Goal: Book appointment/travel/reservation

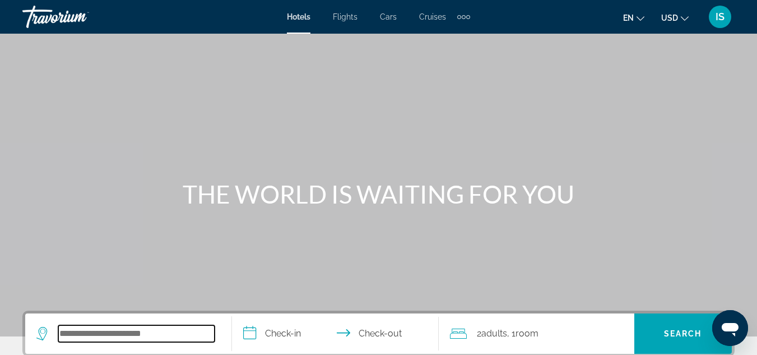
click at [109, 335] on input "Search widget" at bounding box center [136, 333] width 156 height 17
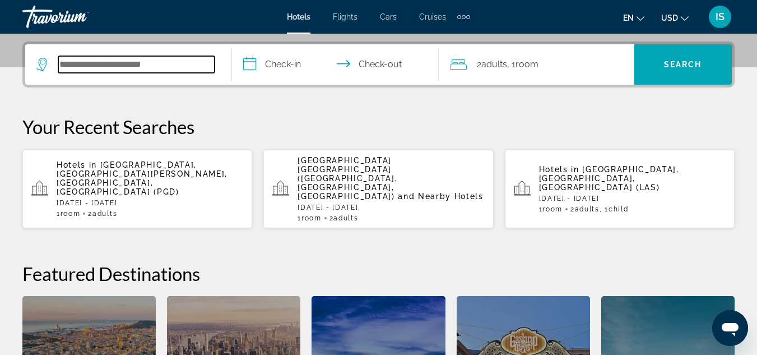
scroll to position [274, 0]
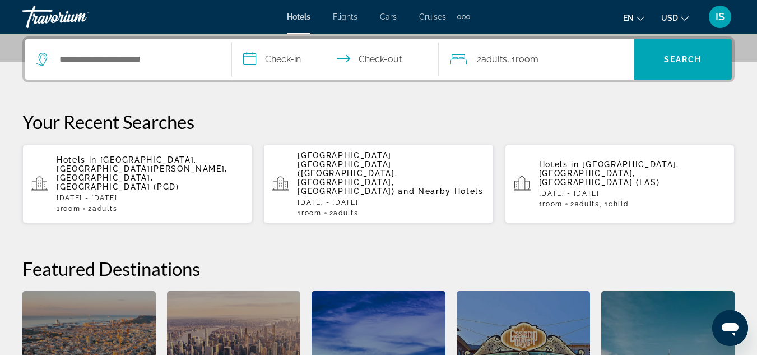
click at [336, 209] on span "2 Adult Adults" at bounding box center [344, 213] width 29 height 8
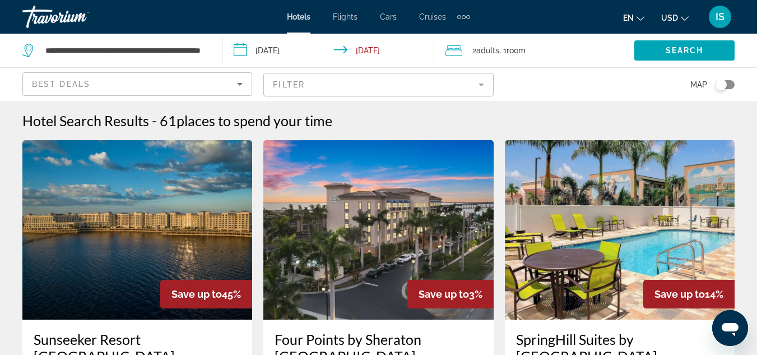
click at [151, 227] on img "Main content" at bounding box center [137, 229] width 230 height 179
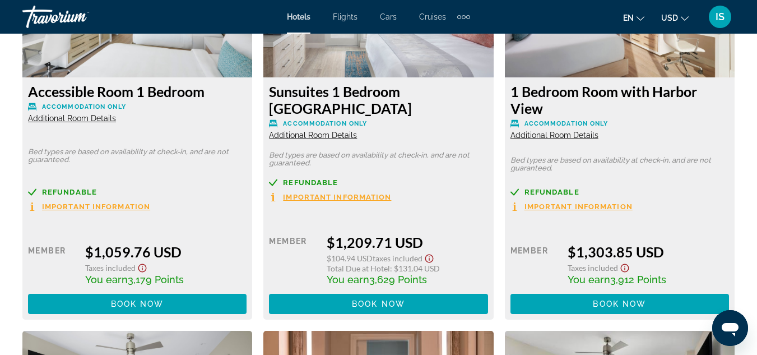
scroll to position [3417, 0]
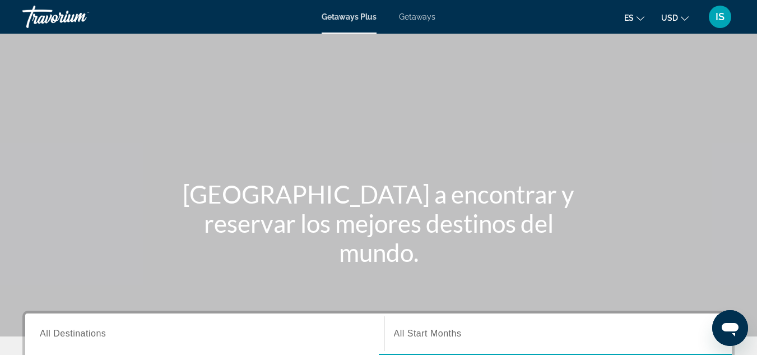
click at [409, 16] on span "Getaways" at bounding box center [417, 16] width 36 height 9
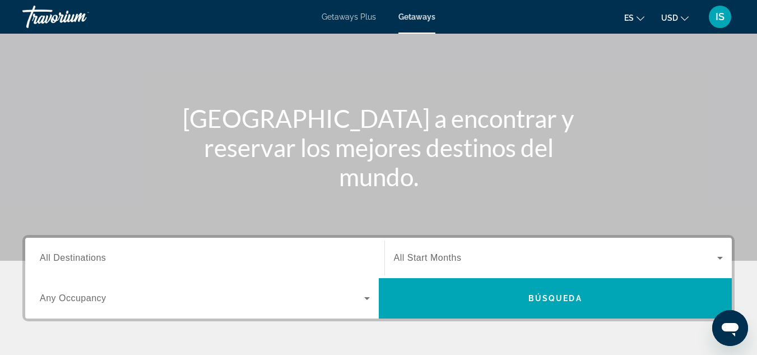
scroll to position [90, 0]
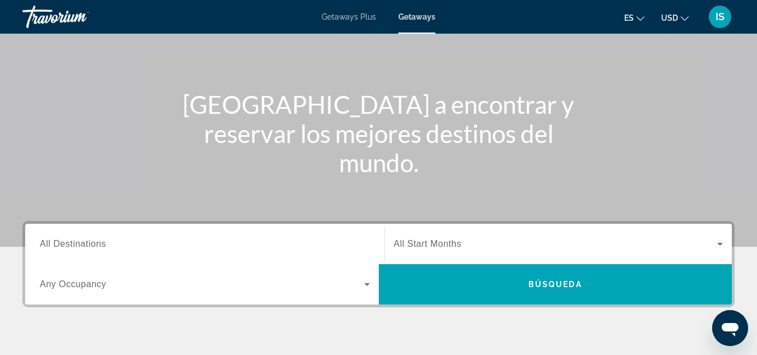
click at [118, 244] on input "Destination All Destinations" at bounding box center [205, 244] width 330 height 13
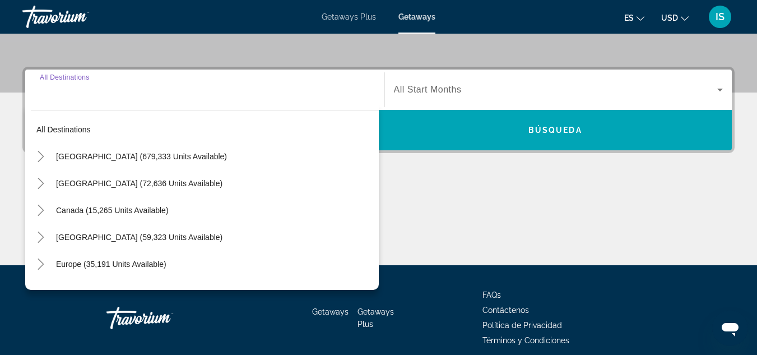
scroll to position [274, 0]
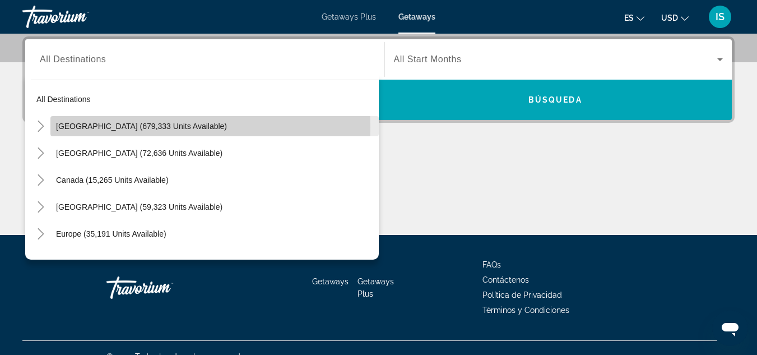
click at [127, 128] on span "[GEOGRAPHIC_DATA] (679,333 units available)" at bounding box center [141, 126] width 171 height 9
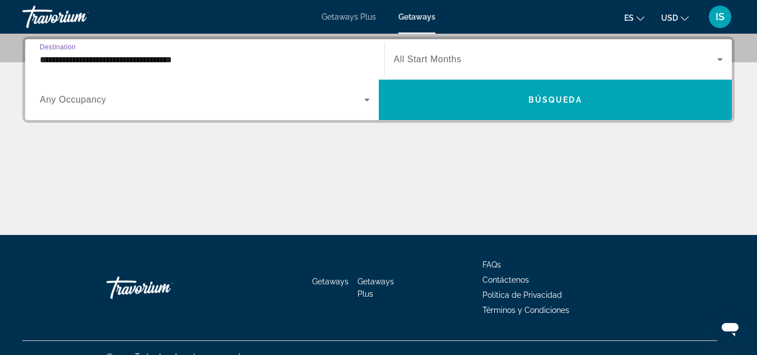
click at [138, 63] on input "**********" at bounding box center [205, 59] width 330 height 13
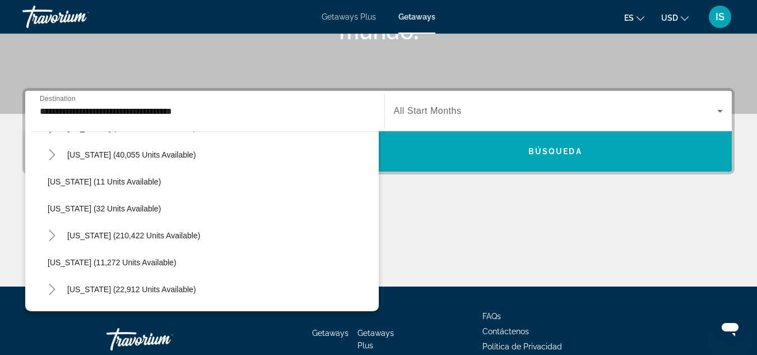
scroll to position [179, 0]
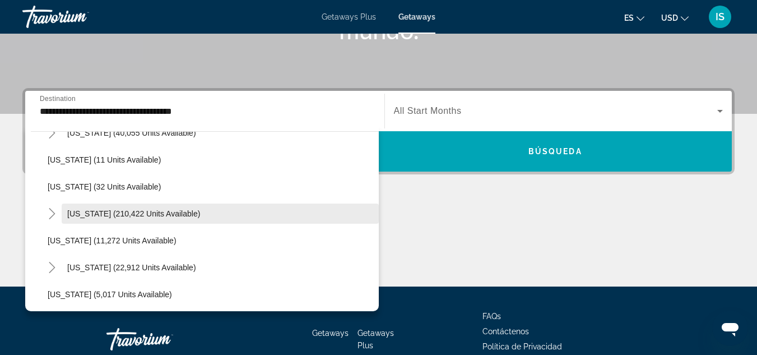
click at [172, 210] on span "[US_STATE] (210,422 units available)" at bounding box center [133, 213] width 133 height 9
type input "**********"
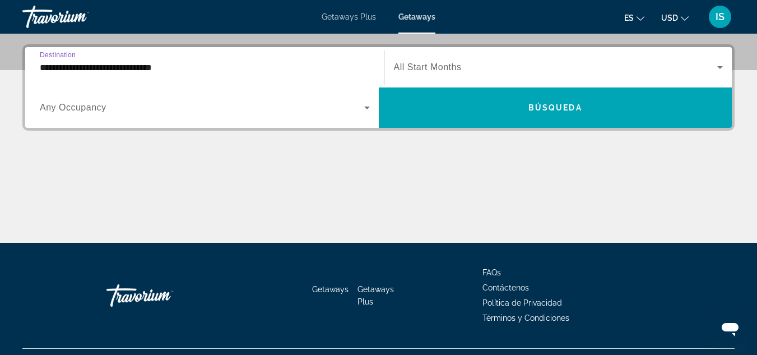
scroll to position [274, 0]
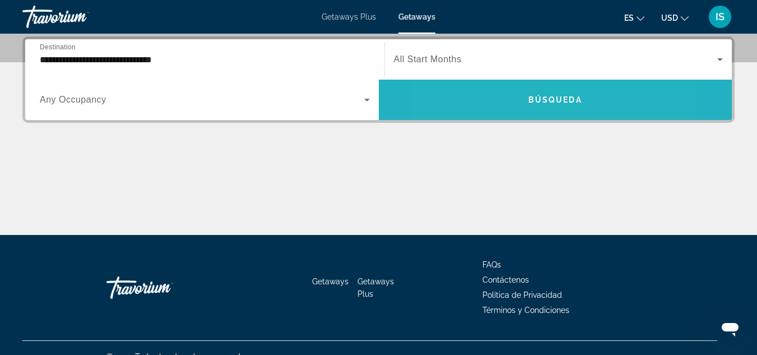
click at [501, 99] on span "Search widget" at bounding box center [556, 99] width 354 height 27
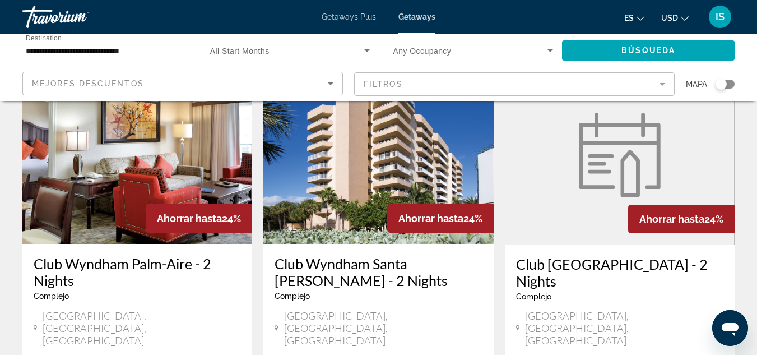
scroll to position [516, 0]
click at [138, 159] on img "Main content" at bounding box center [137, 153] width 230 height 179
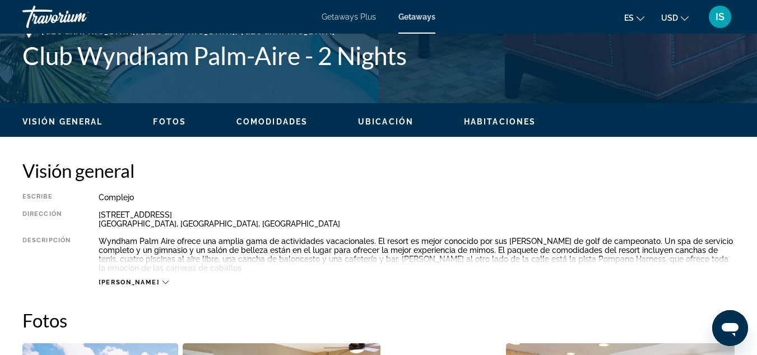
scroll to position [464, 0]
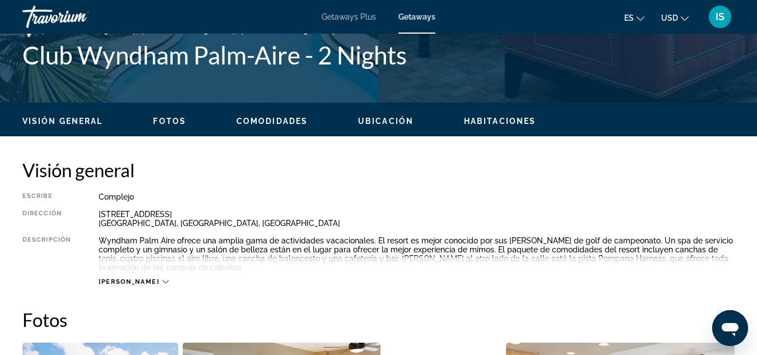
click at [499, 119] on span "Habitaciones" at bounding box center [500, 121] width 72 height 9
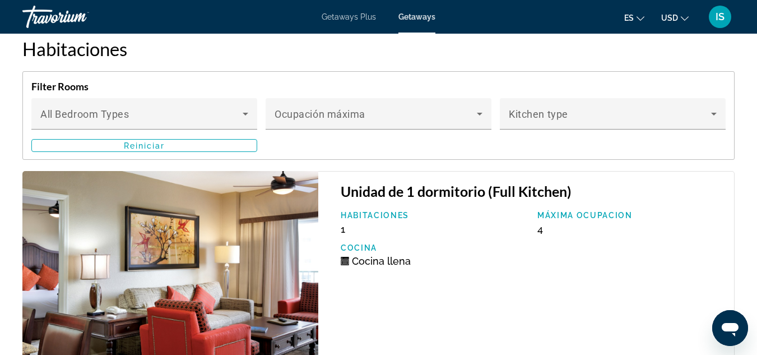
scroll to position [2133, 0]
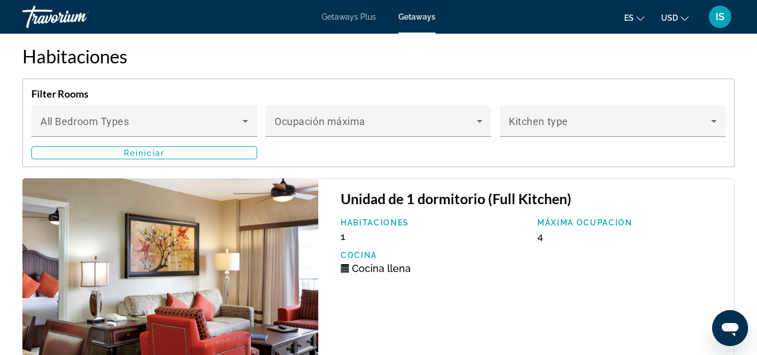
click at [539, 239] on span "4" at bounding box center [541, 236] width 6 height 12
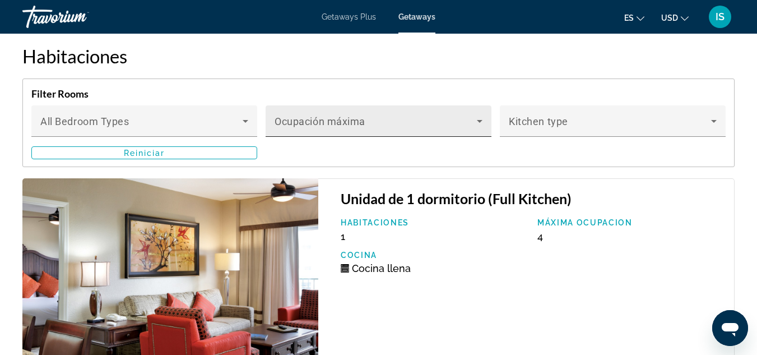
click at [482, 121] on icon "Main content" at bounding box center [479, 120] width 13 height 13
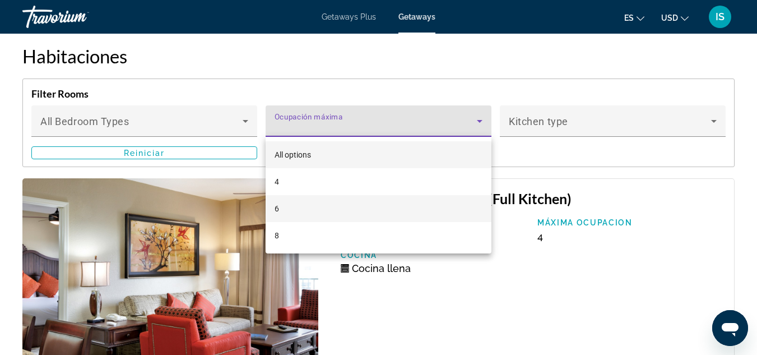
click at [303, 206] on mat-option "6" at bounding box center [379, 208] width 226 height 27
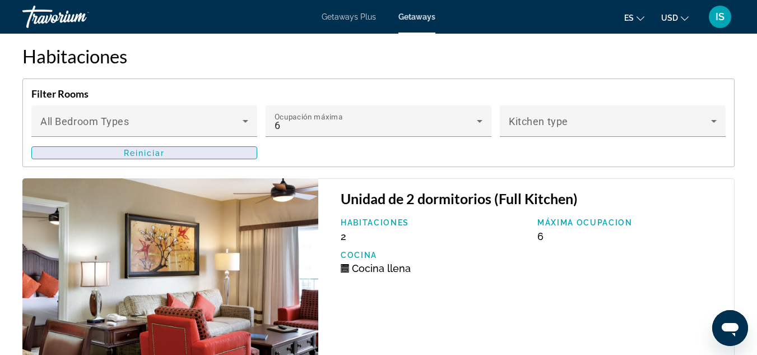
click at [89, 155] on span "Main content" at bounding box center [144, 153] width 225 height 27
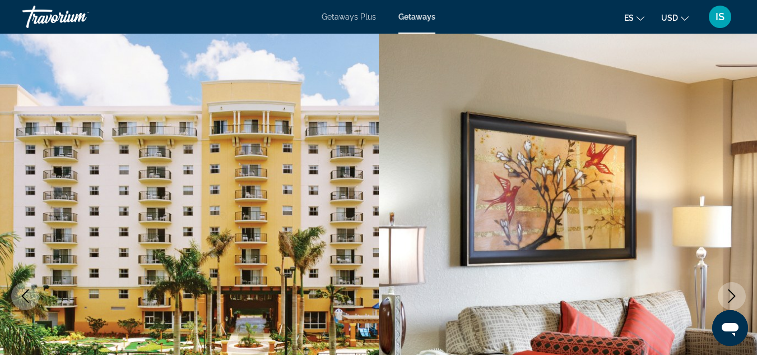
scroll to position [0, 0]
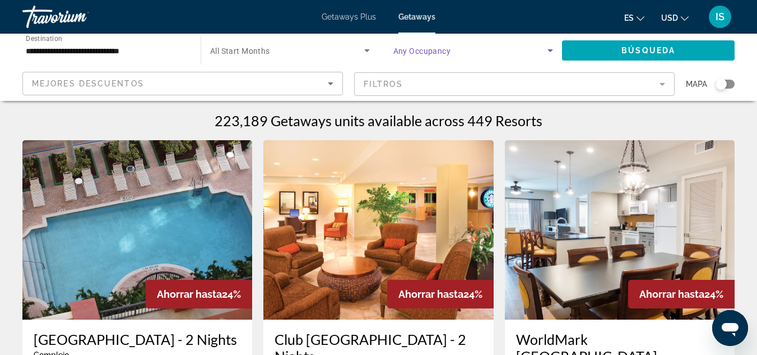
click at [550, 50] on icon "Search widget" at bounding box center [551, 50] width 6 height 3
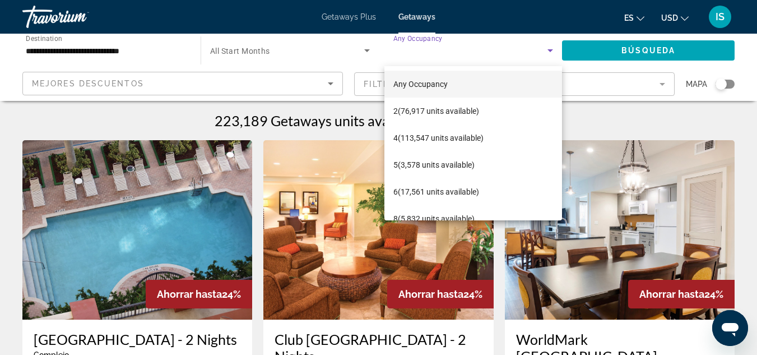
click at [552, 53] on div at bounding box center [378, 177] width 757 height 355
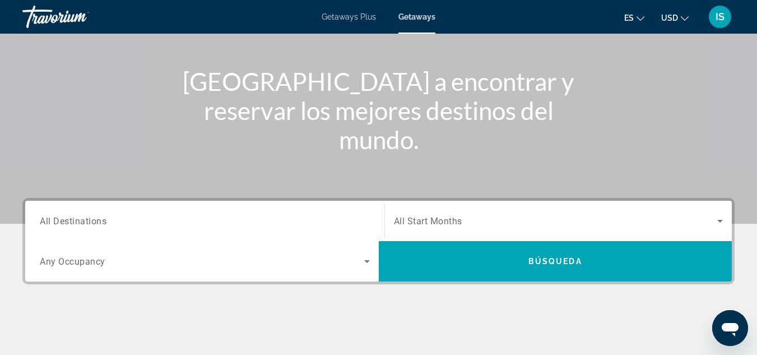
scroll to position [135, 0]
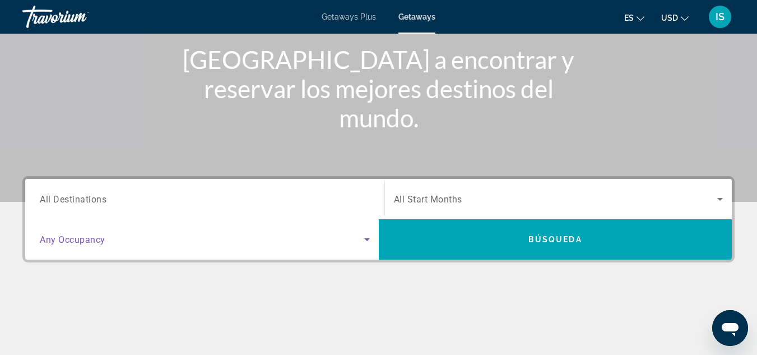
click at [369, 238] on icon "Search widget" at bounding box center [367, 239] width 13 height 13
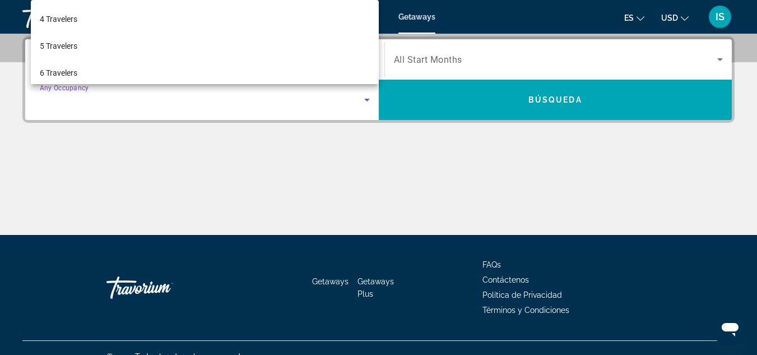
scroll to position [90, 0]
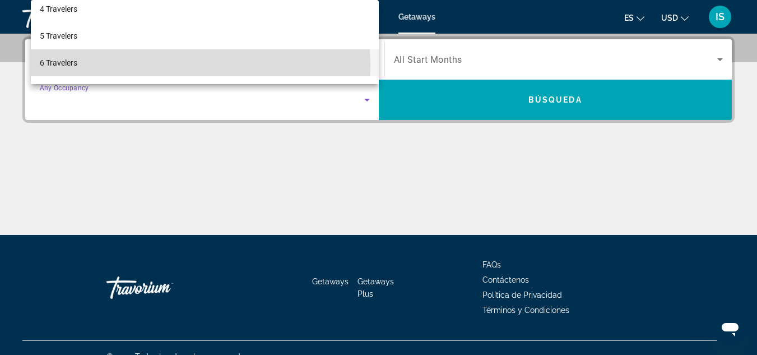
click at [84, 66] on mat-option "6 Travelers" at bounding box center [205, 62] width 348 height 27
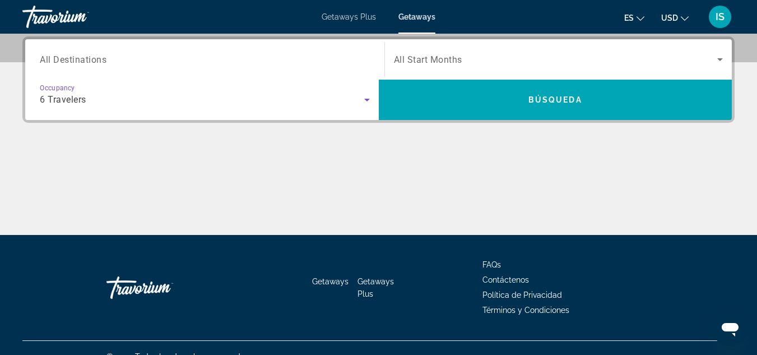
click at [84, 62] on span "All Destinations" at bounding box center [73, 59] width 67 height 11
click at [84, 62] on input "Destination All Destinations" at bounding box center [205, 59] width 330 height 13
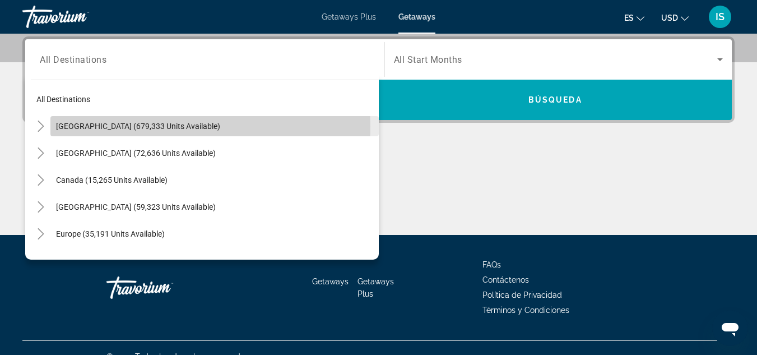
click at [97, 126] on span "[GEOGRAPHIC_DATA] (679,333 units available)" at bounding box center [138, 126] width 164 height 9
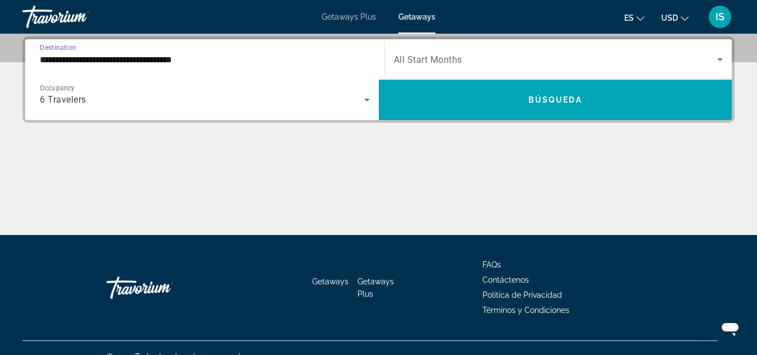
click at [103, 53] on input "**********" at bounding box center [205, 59] width 330 height 13
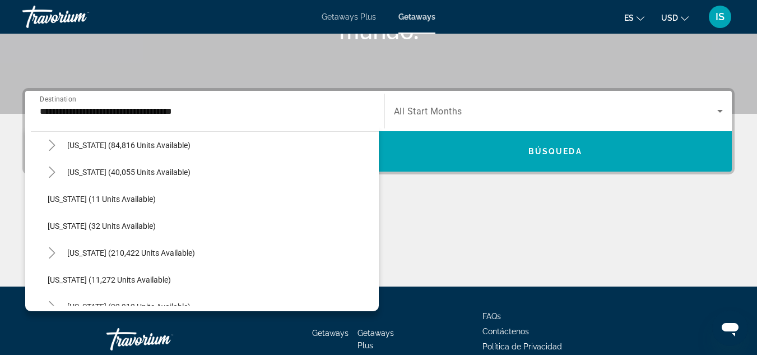
scroll to position [157, 0]
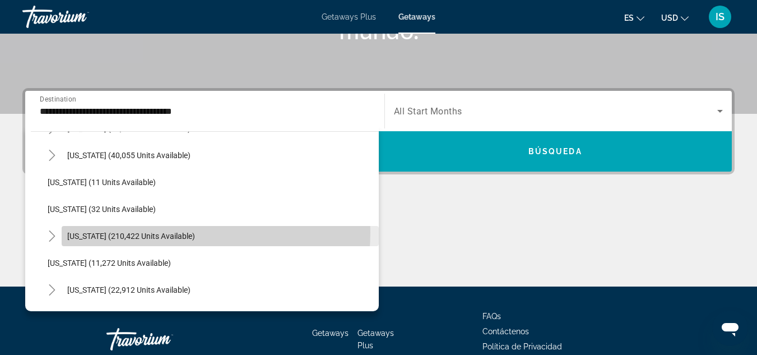
click at [167, 232] on span "[US_STATE] (210,422 units available)" at bounding box center [131, 236] width 128 height 9
type input "**********"
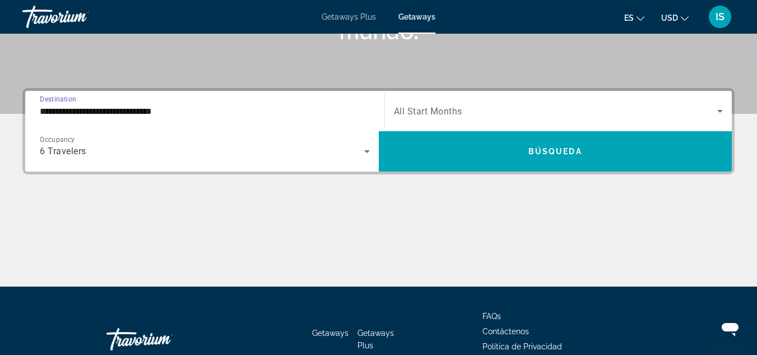
scroll to position [274, 0]
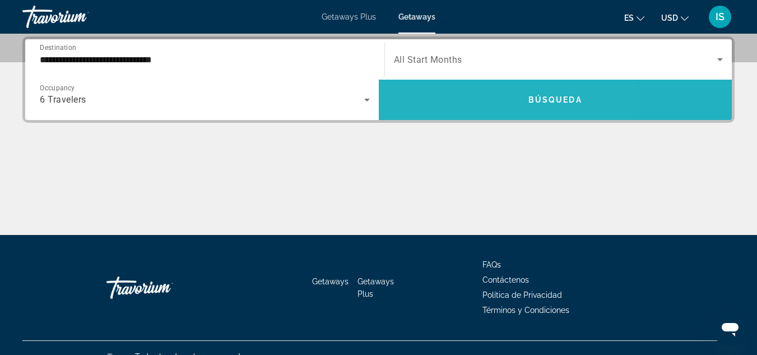
click at [473, 96] on span "Search widget" at bounding box center [556, 99] width 354 height 27
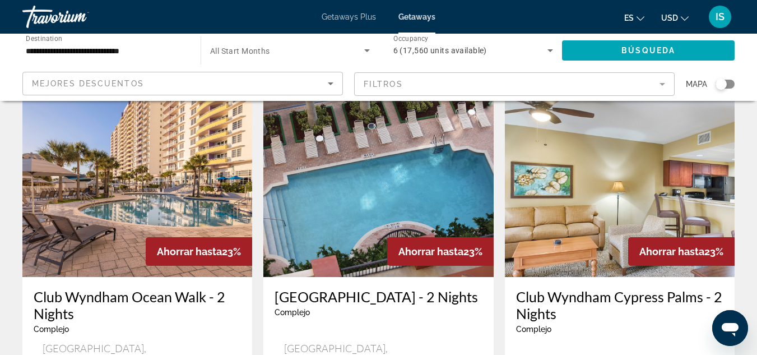
scroll to position [493, 0]
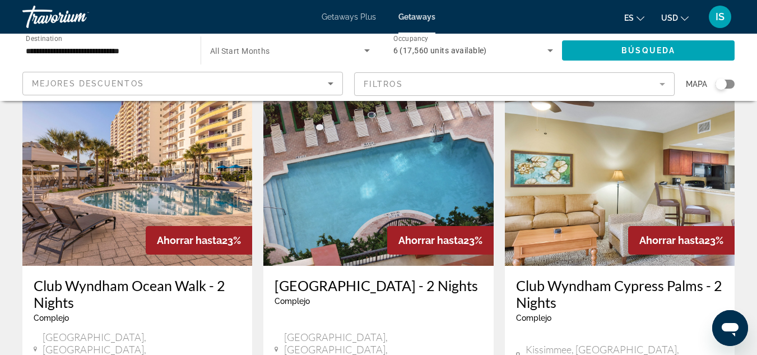
click at [350, 182] on img "Main content" at bounding box center [379, 175] width 230 height 179
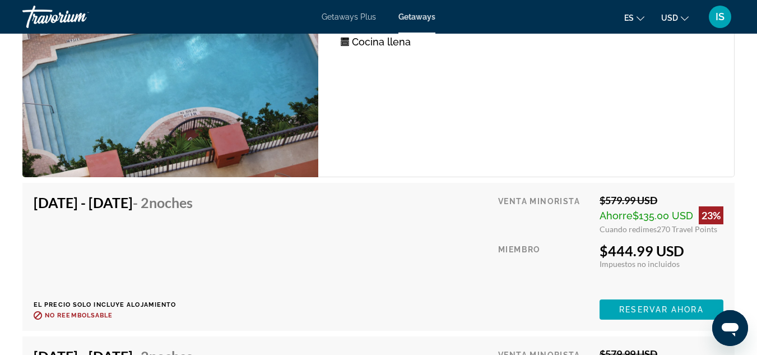
scroll to position [2392, 0]
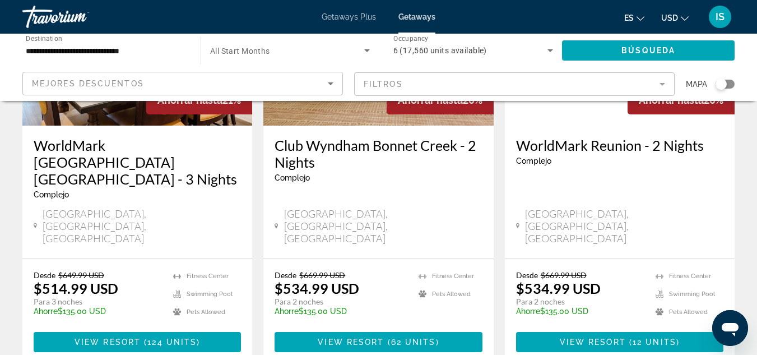
scroll to position [1480, 0]
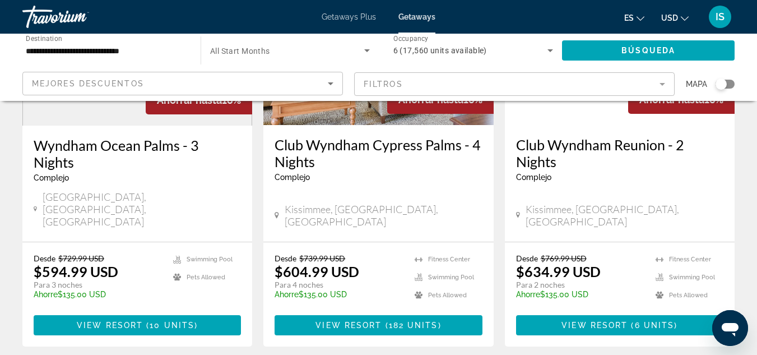
scroll to position [1480, 0]
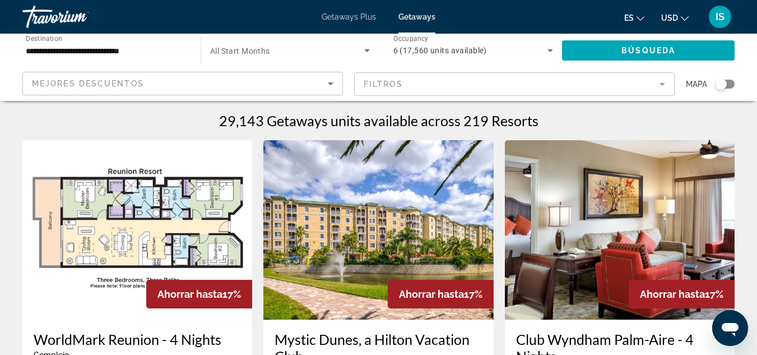
click at [387, 271] on img "Main content" at bounding box center [379, 229] width 230 height 179
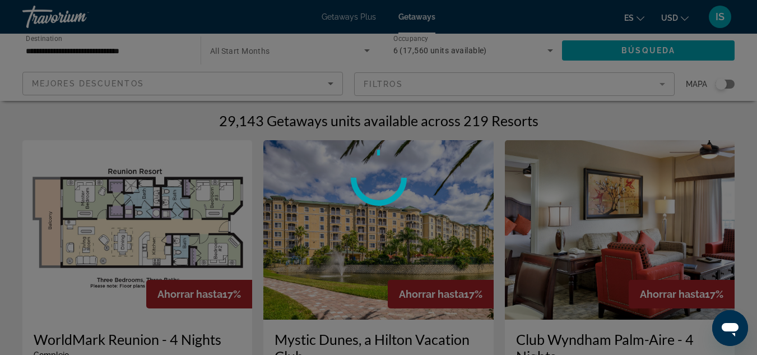
click at [539, 304] on div at bounding box center [378, 177] width 757 height 355
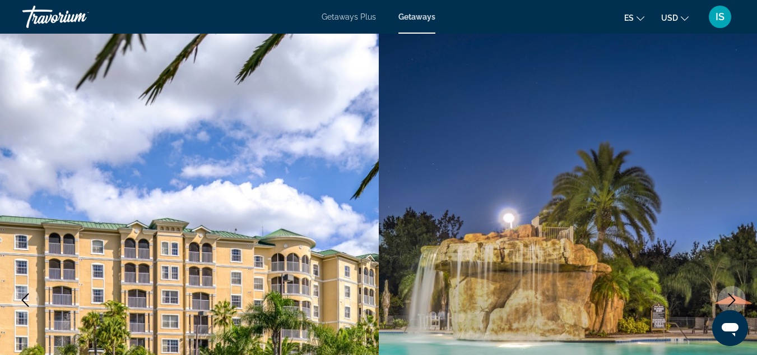
click at [735, 301] on icon "Next image" at bounding box center [732, 299] width 7 height 13
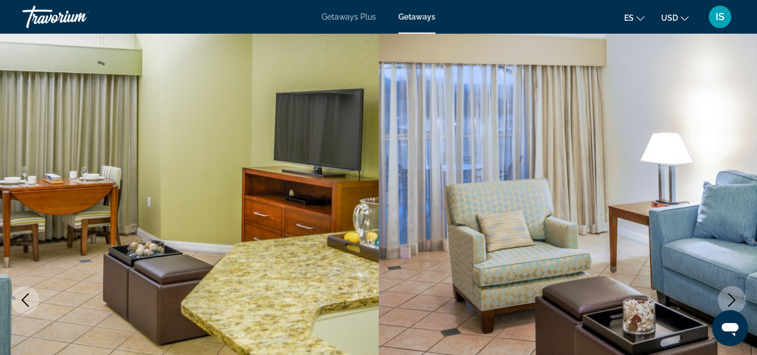
click at [735, 301] on icon "Next image" at bounding box center [732, 299] width 7 height 13
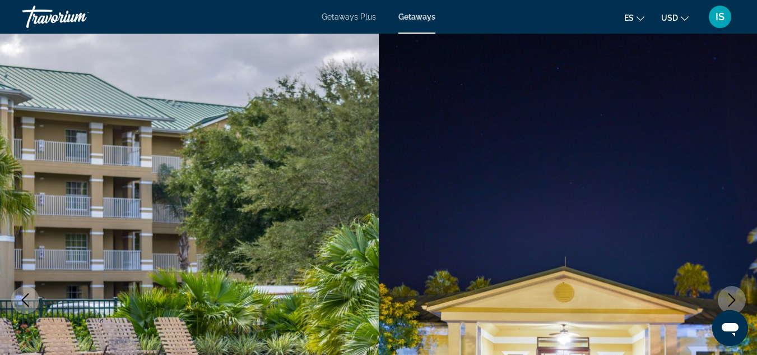
click at [735, 301] on icon "Next image" at bounding box center [732, 299] width 7 height 13
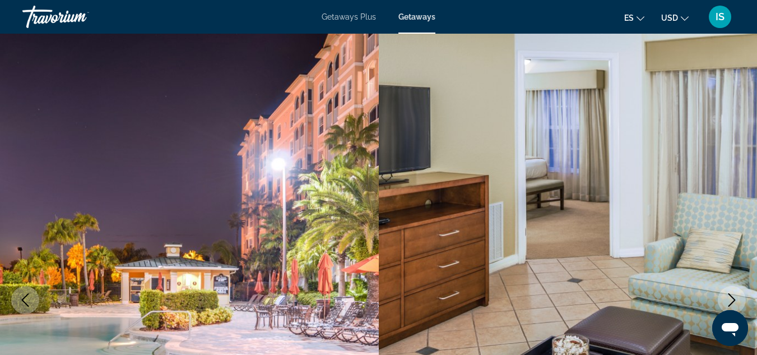
click at [735, 301] on icon "Next image" at bounding box center [732, 299] width 7 height 13
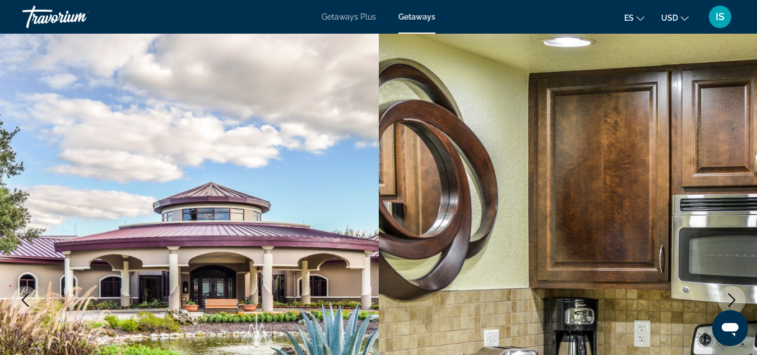
click at [735, 301] on icon "Next image" at bounding box center [732, 299] width 7 height 13
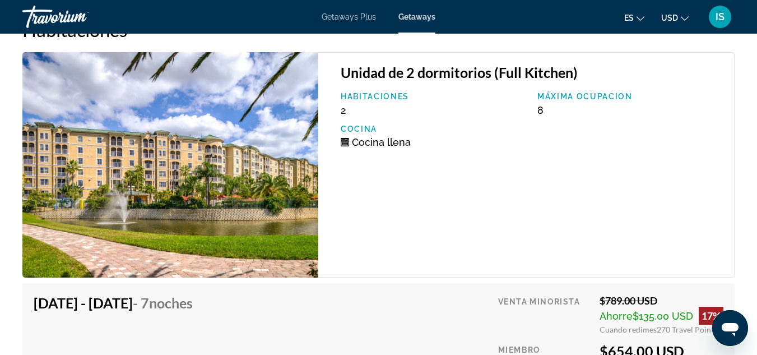
scroll to position [1877, 0]
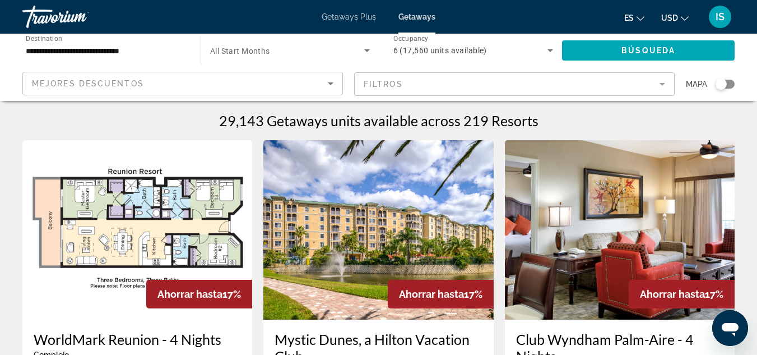
click at [113, 48] on input "**********" at bounding box center [106, 50] width 160 height 13
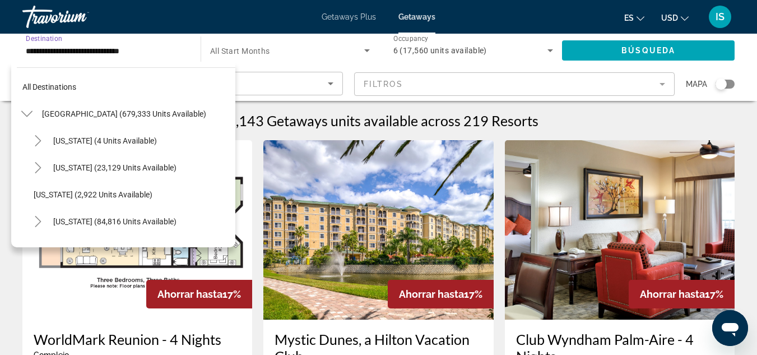
scroll to position [174, 0]
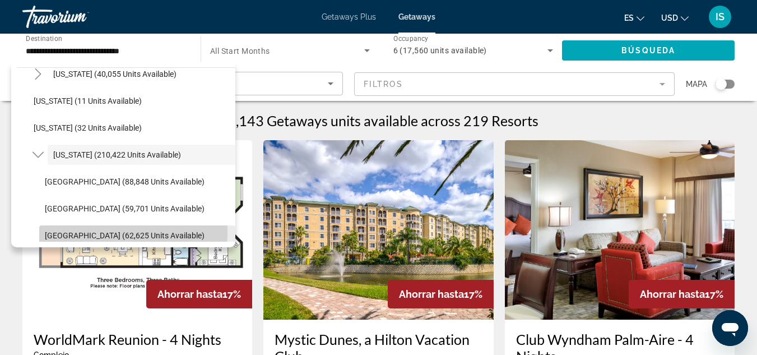
click at [120, 233] on span "[GEOGRAPHIC_DATA] (62,625 units available)" at bounding box center [125, 235] width 160 height 9
type input "**********"
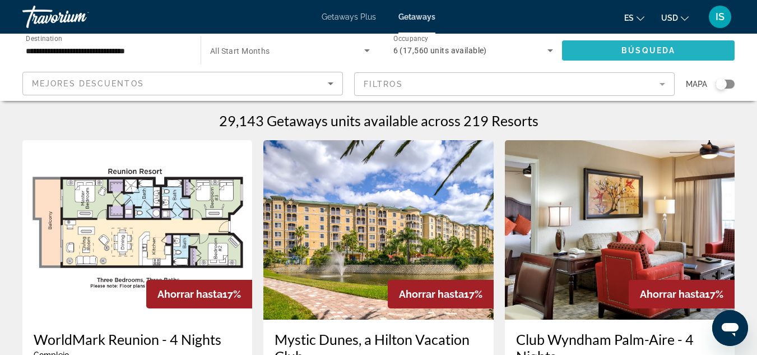
click at [599, 52] on span "Search widget" at bounding box center [648, 50] width 173 height 27
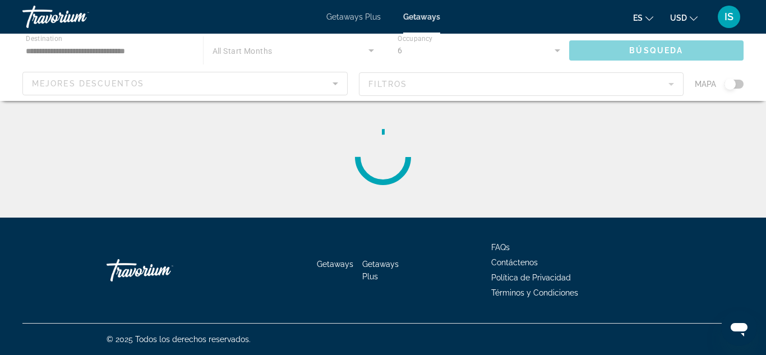
click at [599, 52] on div "Main content" at bounding box center [383, 67] width 766 height 67
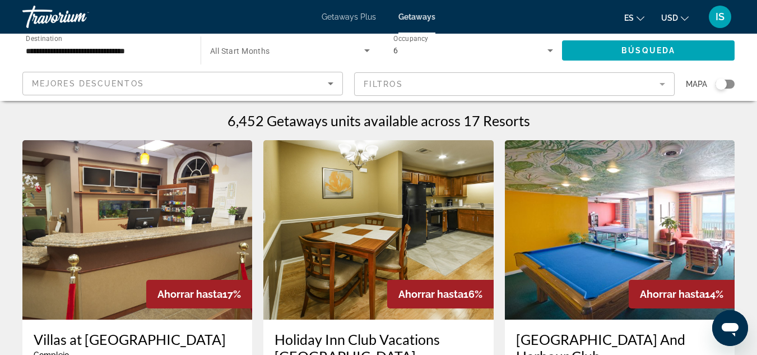
click at [690, 291] on span "Ahorrar hasta" at bounding box center [672, 294] width 65 height 12
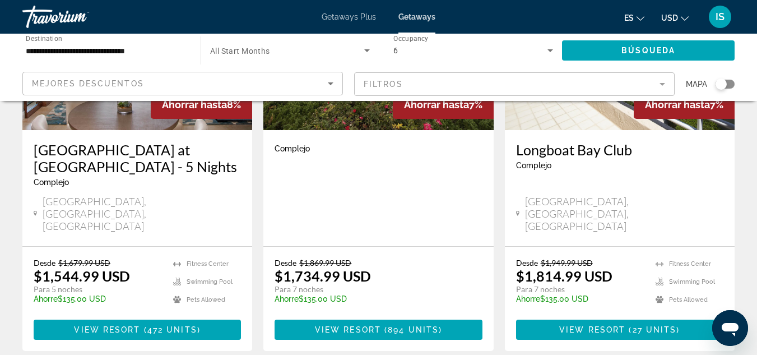
scroll to position [1458, 0]
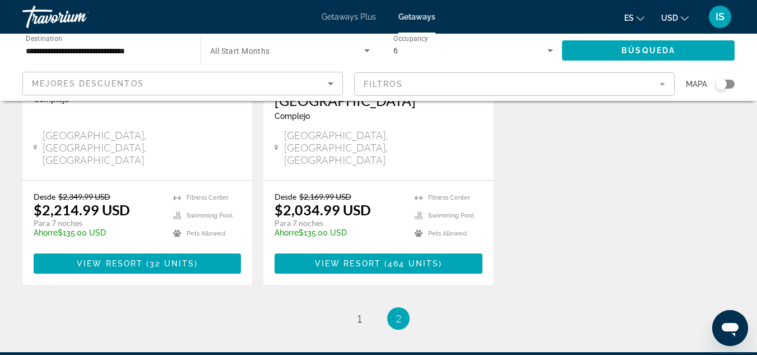
scroll to position [644, 0]
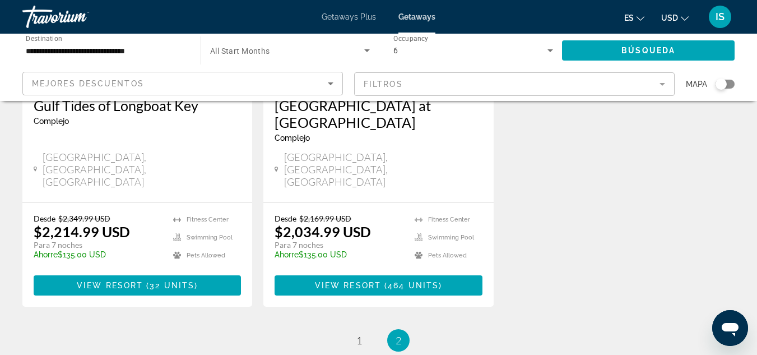
click at [476, 70] on app-map-search-filters "Mejores descuentos Filtros Mapa" at bounding box center [378, 84] width 735 height 34
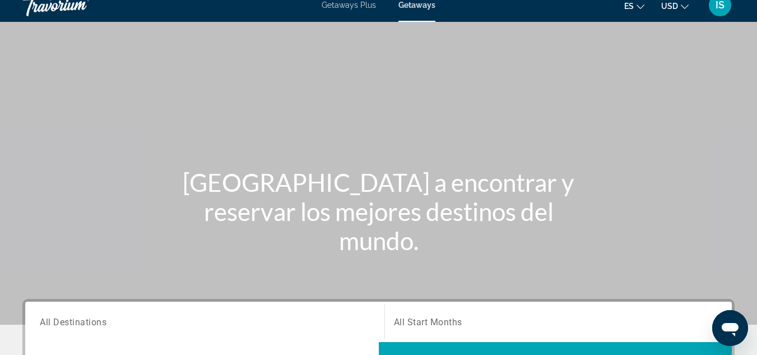
scroll to position [22, 0]
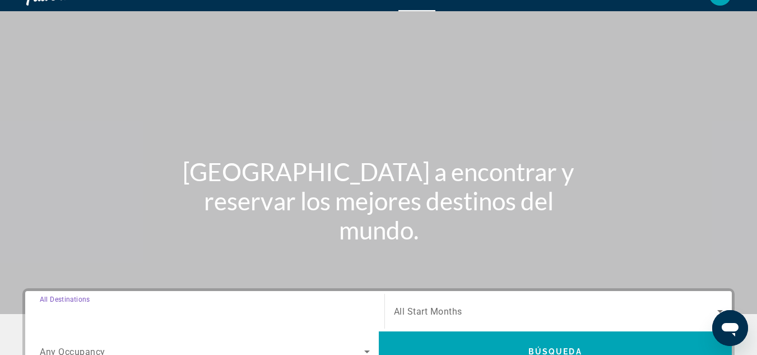
click at [167, 307] on input "Destination All Destinations" at bounding box center [205, 311] width 330 height 13
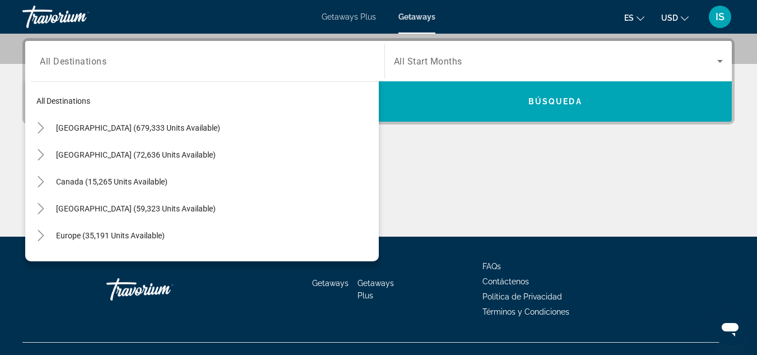
scroll to position [274, 0]
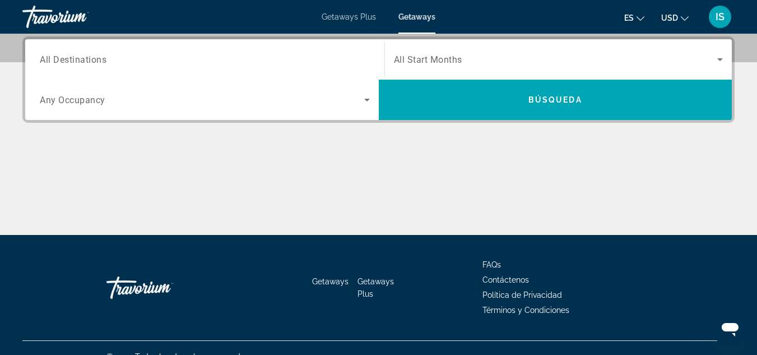
click at [98, 54] on span "All Destinations" at bounding box center [73, 59] width 67 height 11
click at [98, 54] on input "Destination All Destinations" at bounding box center [205, 59] width 330 height 13
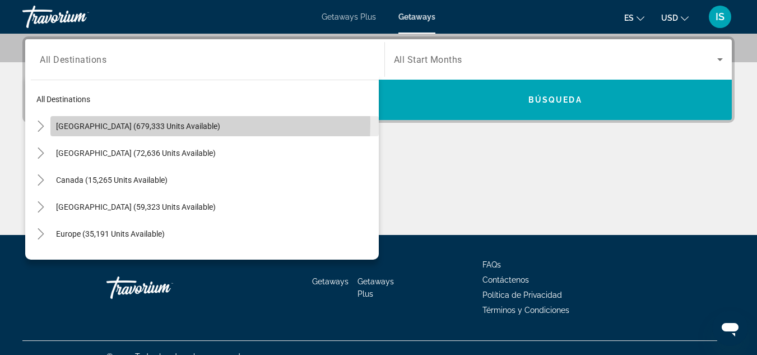
click at [128, 123] on span "[GEOGRAPHIC_DATA] (679,333 units available)" at bounding box center [138, 126] width 164 height 9
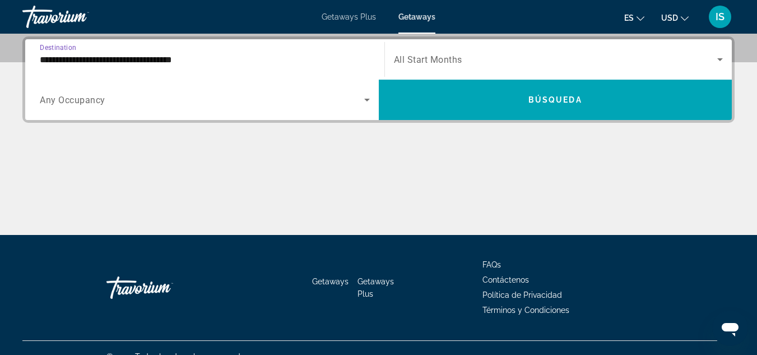
click at [127, 57] on input "**********" at bounding box center [205, 59] width 330 height 13
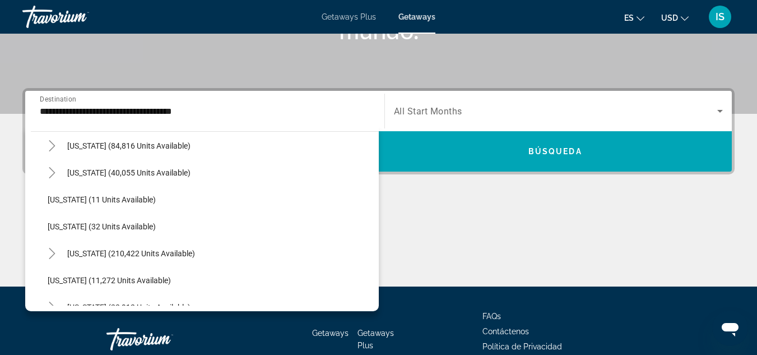
scroll to position [157, 0]
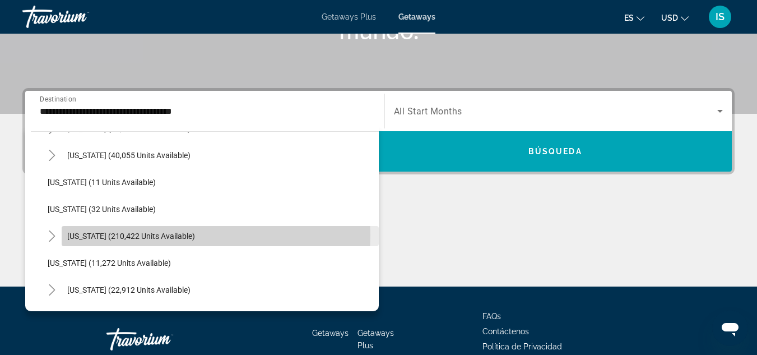
click at [182, 235] on span "Search widget" at bounding box center [220, 236] width 317 height 27
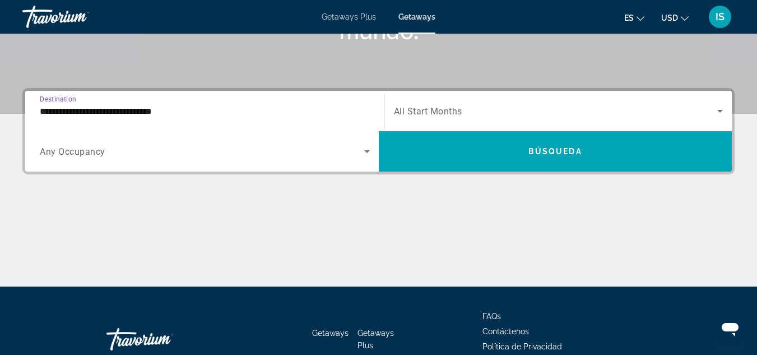
scroll to position [274, 0]
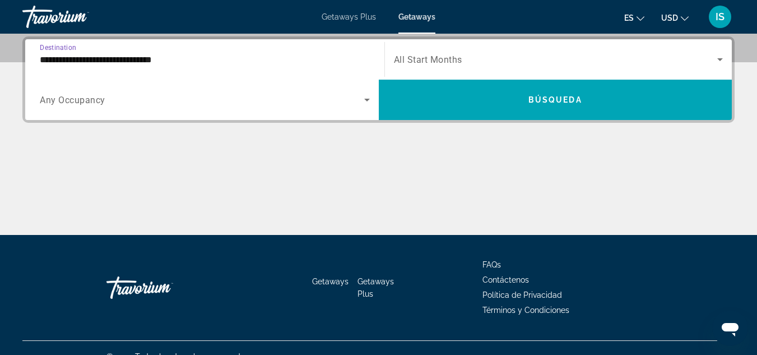
click at [135, 58] on input "**********" at bounding box center [205, 59] width 330 height 13
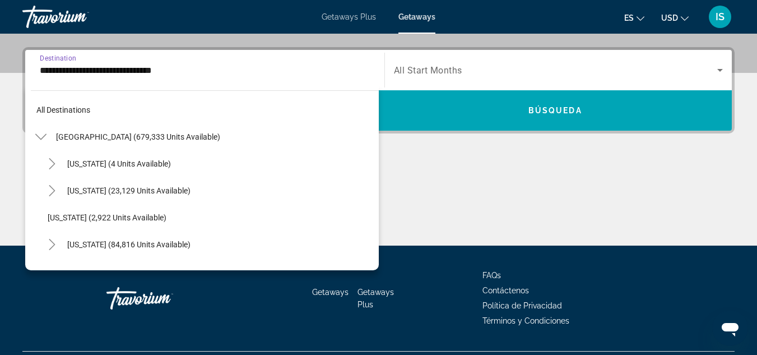
scroll to position [174, 0]
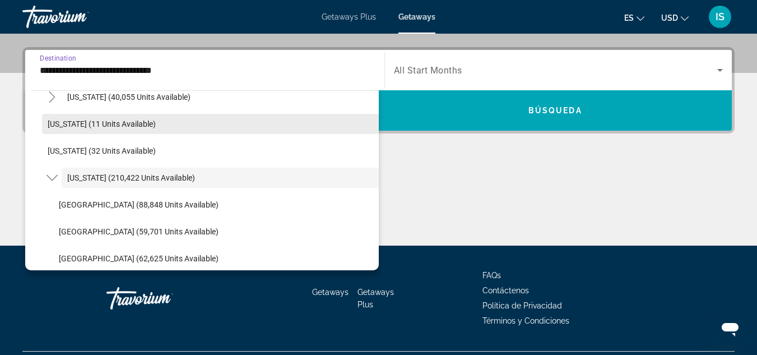
click at [169, 124] on span "Search widget" at bounding box center [210, 123] width 337 height 27
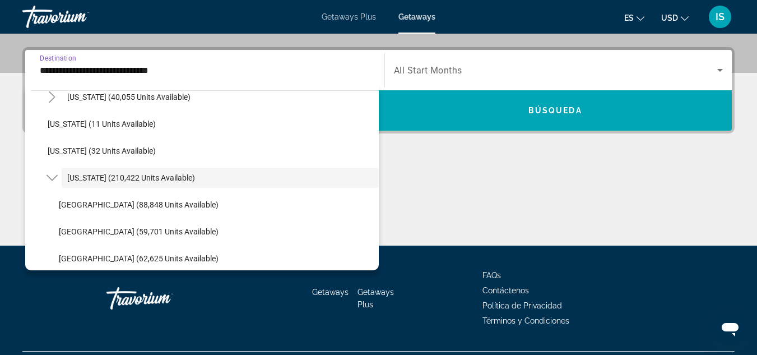
scroll to position [274, 0]
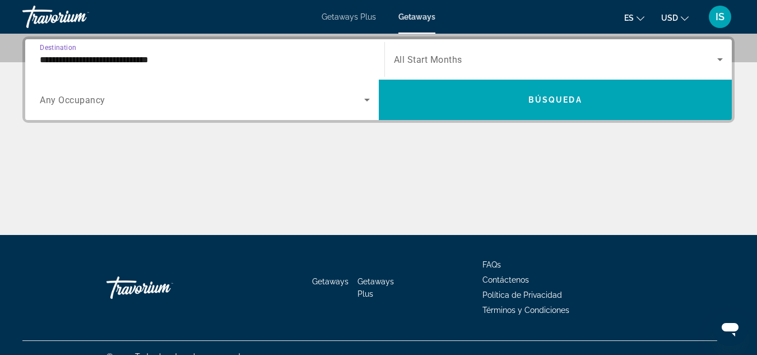
click at [170, 178] on div "Main content" at bounding box center [378, 193] width 713 height 84
click at [129, 61] on input "**********" at bounding box center [205, 59] width 330 height 13
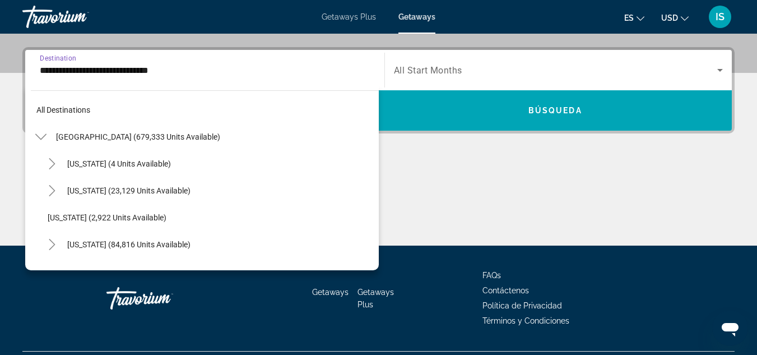
scroll to position [121, 0]
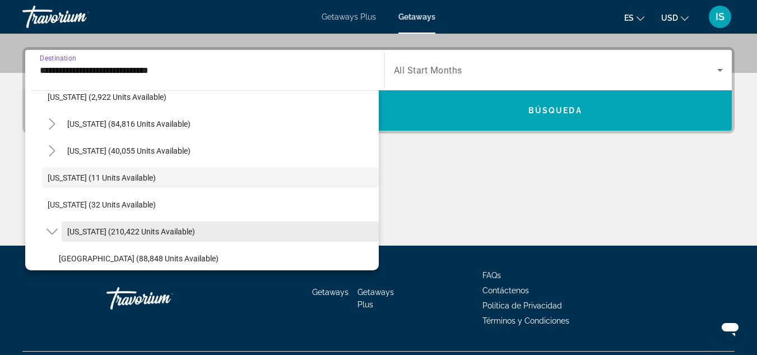
click at [118, 219] on span "Search widget" at bounding box center [220, 231] width 317 height 27
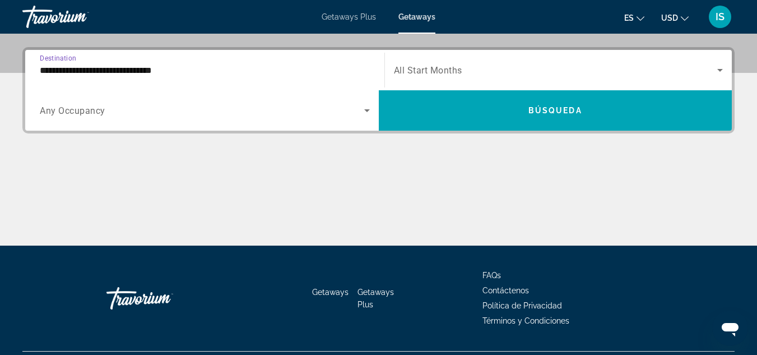
scroll to position [274, 0]
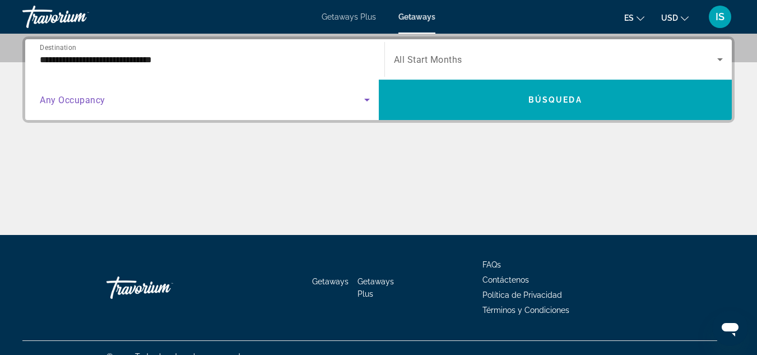
click at [367, 99] on icon "Search widget" at bounding box center [367, 100] width 6 height 3
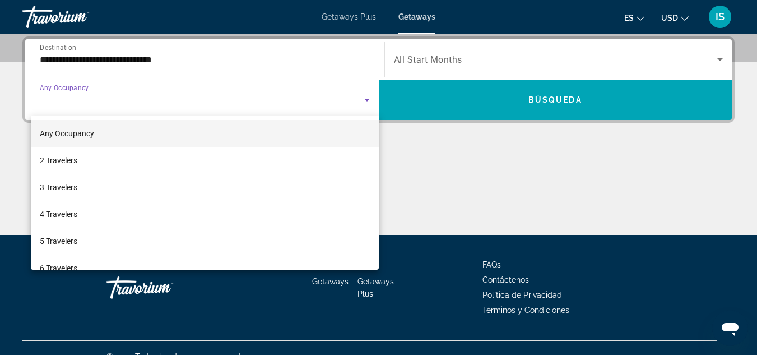
click at [367, 99] on div at bounding box center [378, 177] width 757 height 355
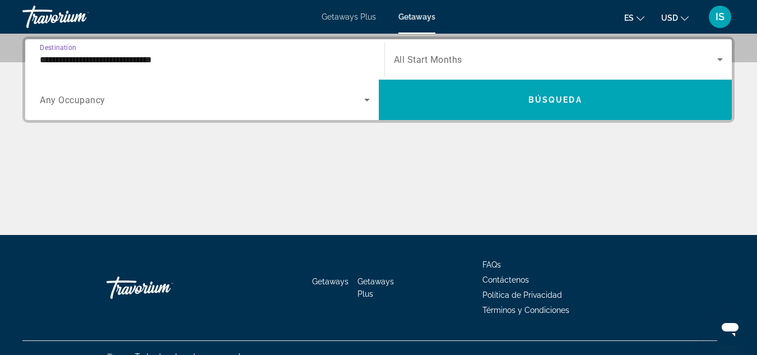
click at [194, 63] on input "**********" at bounding box center [205, 59] width 330 height 13
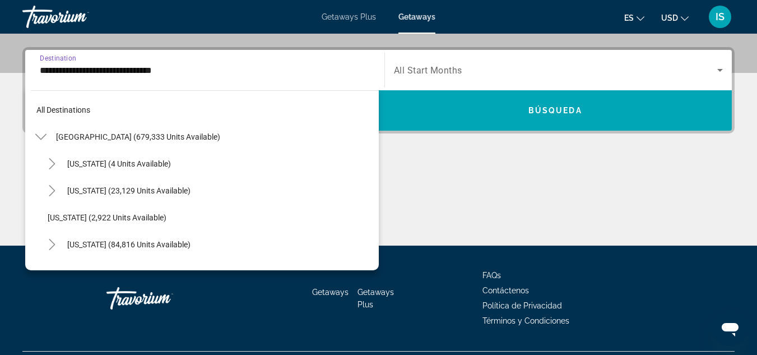
scroll to position [174, 0]
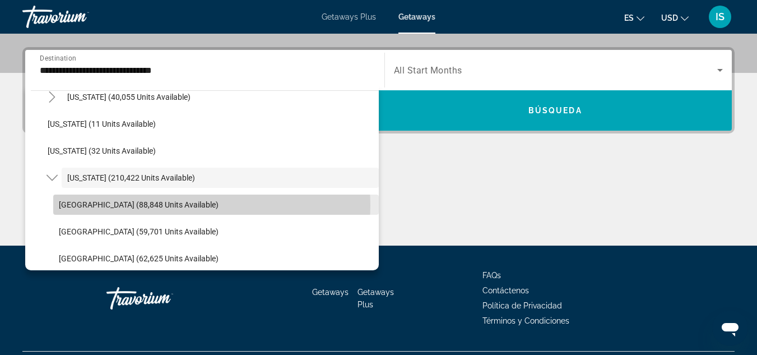
click at [207, 205] on span "[GEOGRAPHIC_DATA] (88,848 units available)" at bounding box center [139, 204] width 160 height 9
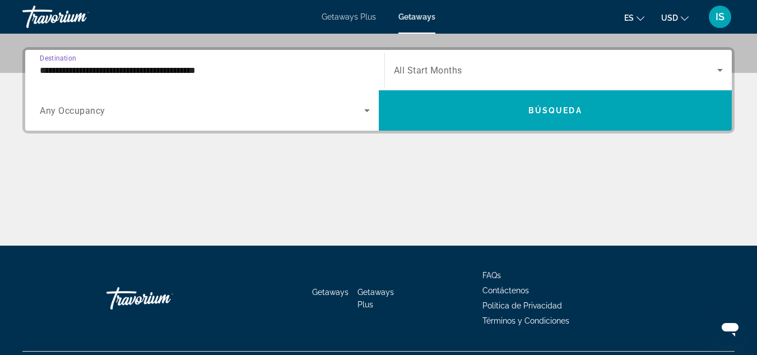
scroll to position [274, 0]
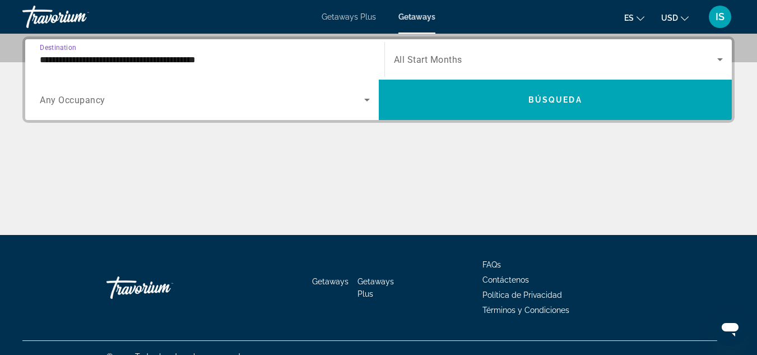
drag, startPoint x: 256, startPoint y: 53, endPoint x: 190, endPoint y: 19, distance: 74.5
click at [190, 19] on div "Getaways Plus Getaways es English Español Français Italiano Português русский U…" at bounding box center [378, 16] width 757 height 29
click at [193, 48] on div "**********" at bounding box center [205, 60] width 330 height 32
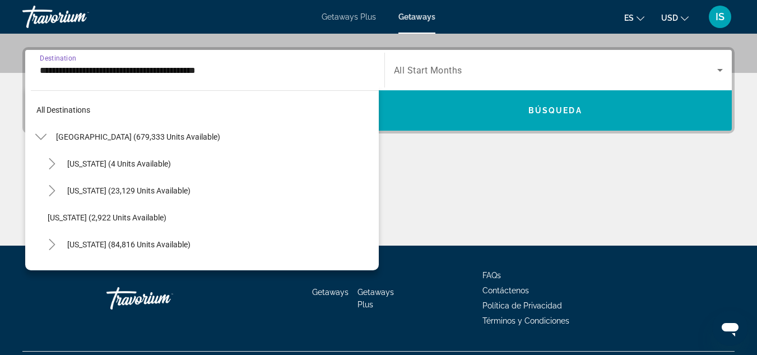
scroll to position [201, 0]
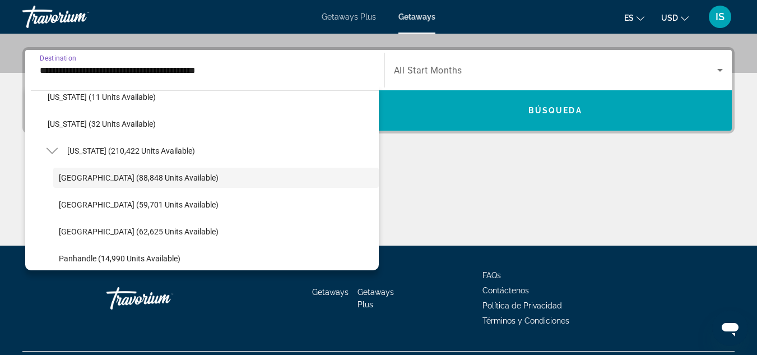
click at [150, 68] on input "**********" at bounding box center [205, 70] width 330 height 13
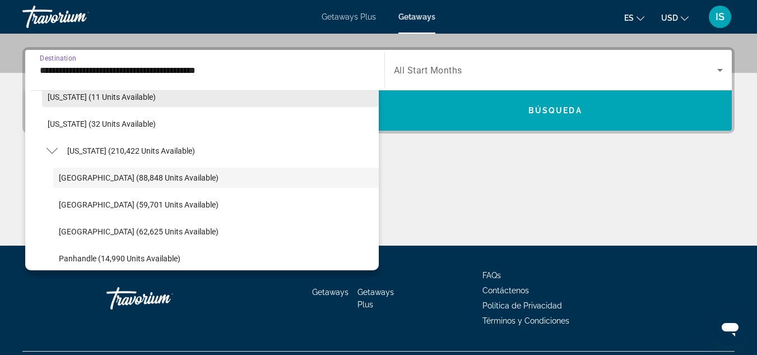
scroll to position [274, 0]
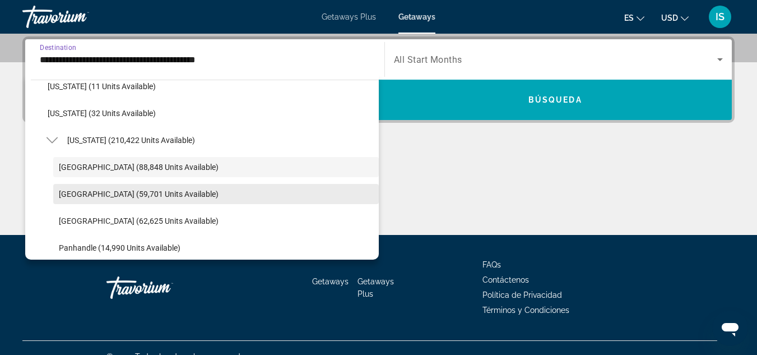
click at [147, 191] on span "[GEOGRAPHIC_DATA] (59,701 units available)" at bounding box center [139, 194] width 160 height 9
type input "**********"
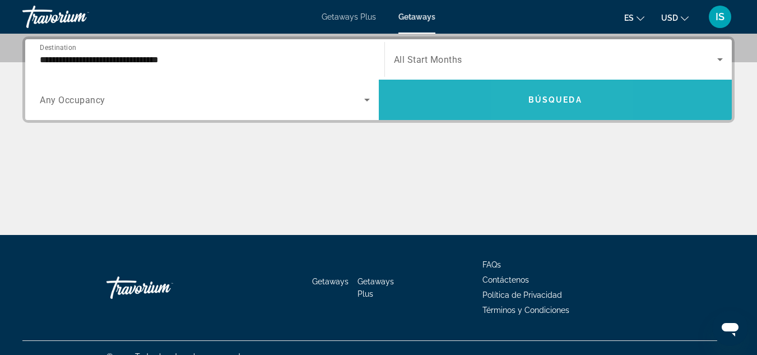
click at [541, 95] on span "Search widget" at bounding box center [556, 99] width 354 height 27
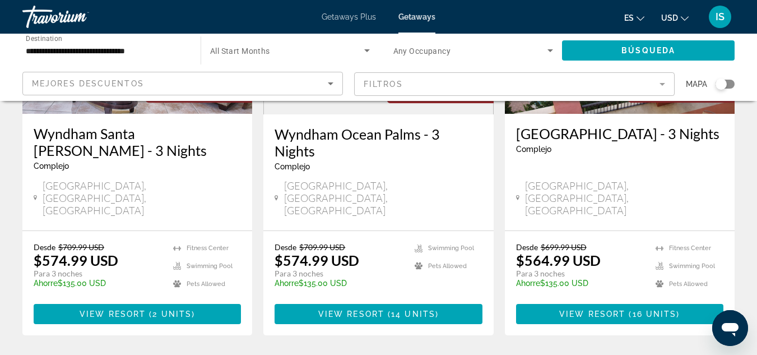
scroll to position [1480, 0]
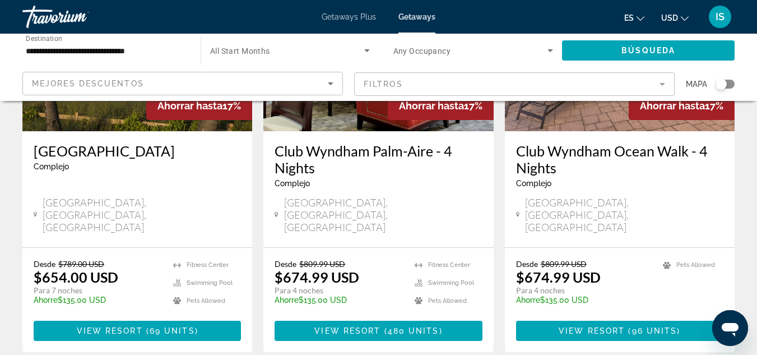
scroll to position [1428, 0]
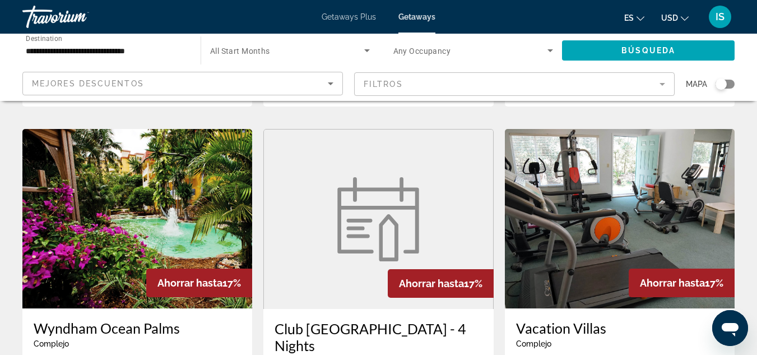
scroll to position [830, 0]
